Goal: Use online tool/utility: Utilize a website feature to perform a specific function

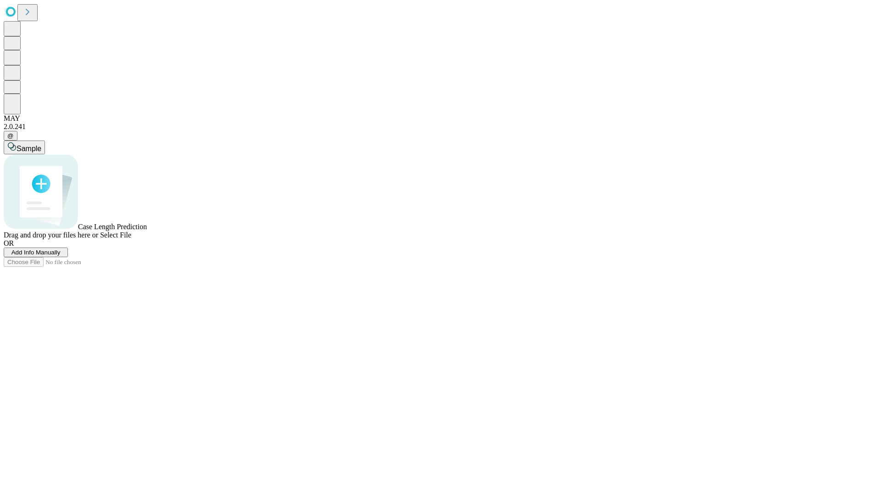
click at [61, 256] on span "Add Info Manually" at bounding box center [35, 252] width 49 height 7
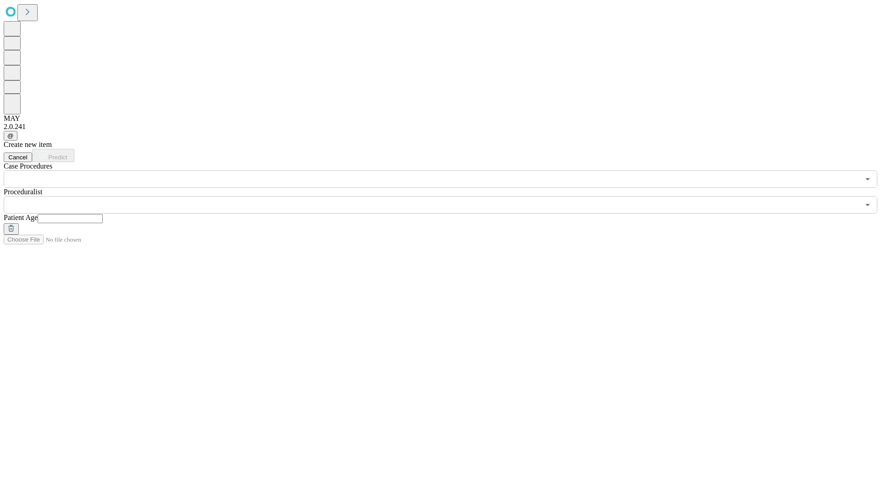
click at [103, 214] on input "text" at bounding box center [70, 218] width 65 height 9
type input "*"
click at [447, 196] on input "text" at bounding box center [432, 204] width 856 height 17
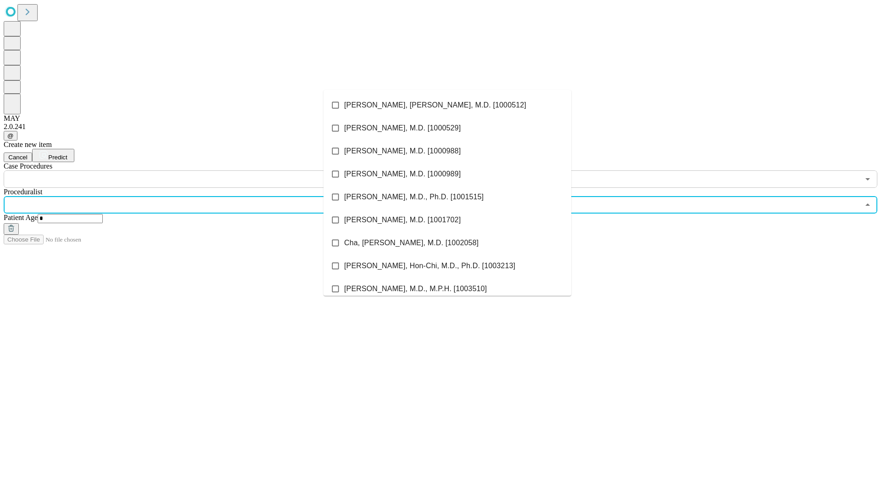
click at [448, 105] on li "[PERSON_NAME], [PERSON_NAME], M.D. [1000512]" at bounding box center [448, 105] width 248 height 23
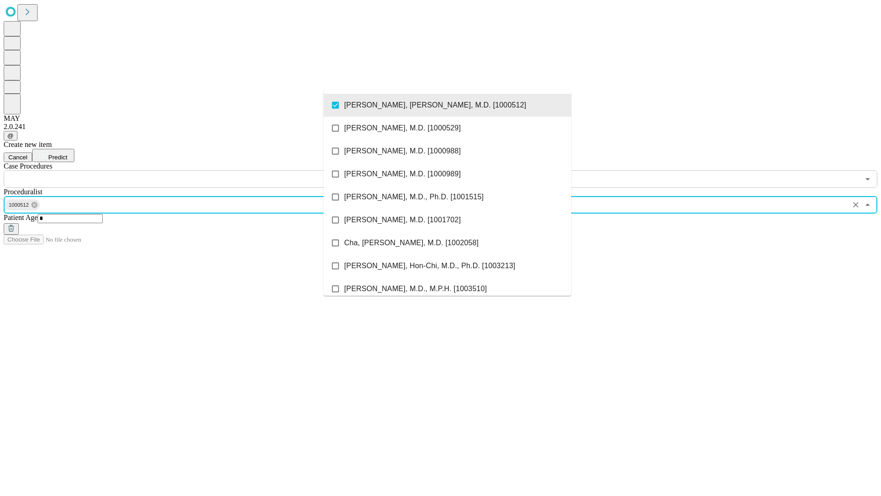
click at [193, 170] on input "text" at bounding box center [432, 178] width 856 height 17
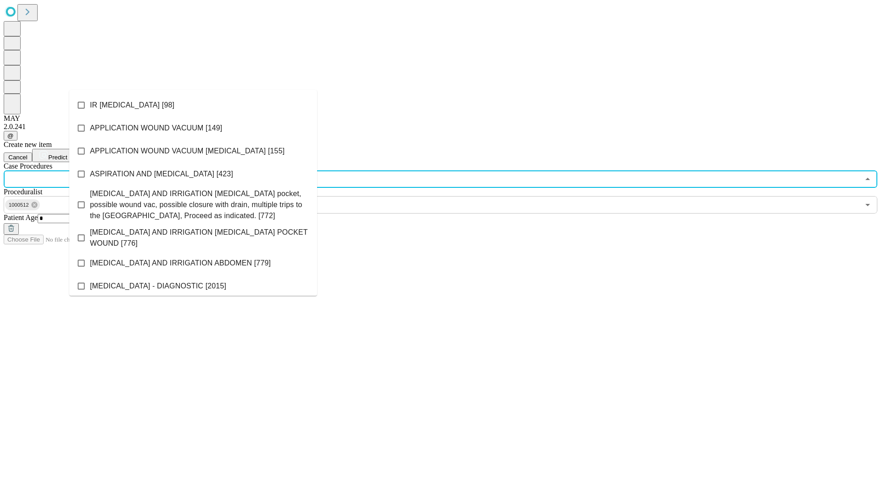
click at [193, 105] on li "IR [MEDICAL_DATA] [98]" at bounding box center [193, 105] width 248 height 23
click at [67, 154] on span "Predict" at bounding box center [57, 157] width 19 height 7
